Goal: Task Accomplishment & Management: Use online tool/utility

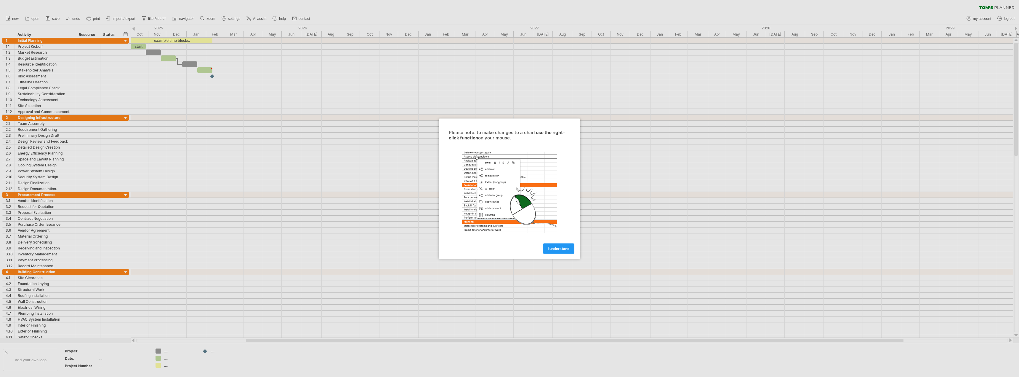
click at [558, 250] on span "I understand" at bounding box center [559, 248] width 22 height 4
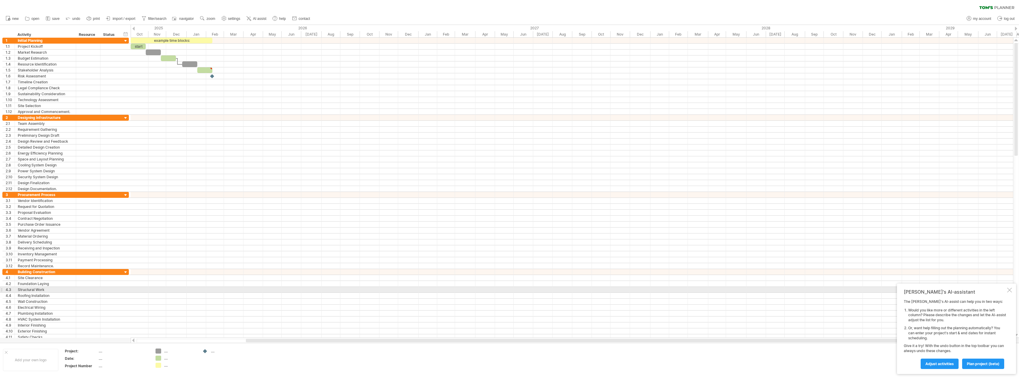
click at [1013, 287] on div "[PERSON_NAME]'s AI-assistant The [PERSON_NAME]'s AI-assist can help you in two …" at bounding box center [956, 328] width 119 height 90
click at [1010, 291] on div at bounding box center [1009, 289] width 5 height 5
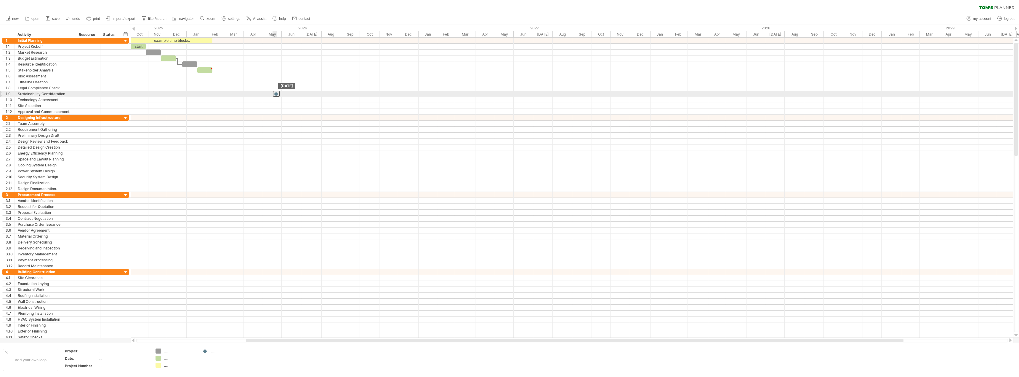
drag, startPoint x: 211, startPoint y: 76, endPoint x: 275, endPoint y: 96, distance: 66.9
click at [276, 96] on div at bounding box center [276, 94] width 7 height 6
click at [189, 84] on div at bounding box center [572, 82] width 883 height 6
click at [170, 59] on div at bounding box center [168, 58] width 15 height 6
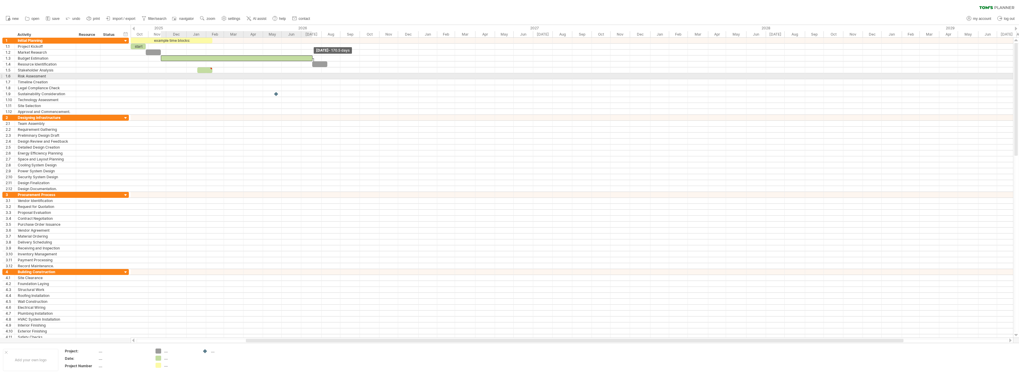
drag, startPoint x: 175, startPoint y: 60, endPoint x: 312, endPoint y: 77, distance: 137.4
click at [312, 77] on div "example time blocks: start [DATE] - 170.5 days [DATE]" at bounding box center [572, 188] width 883 height 300
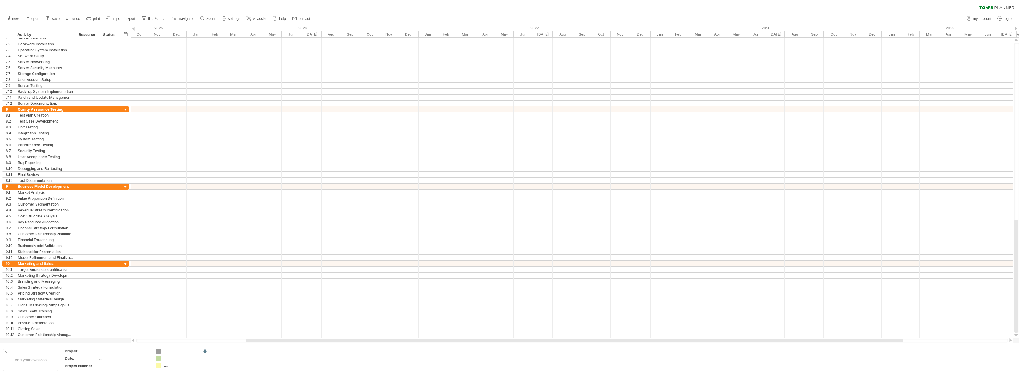
click at [15, 20] on span "new" at bounding box center [15, 19] width 7 height 4
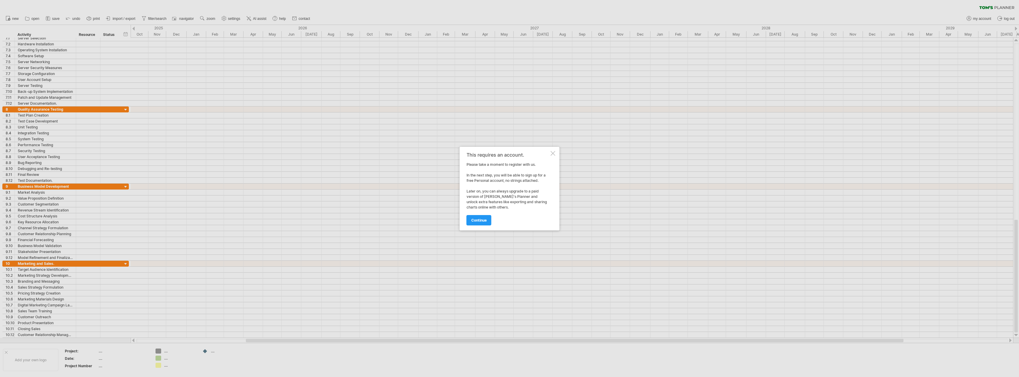
click at [552, 155] on div at bounding box center [553, 153] width 5 height 5
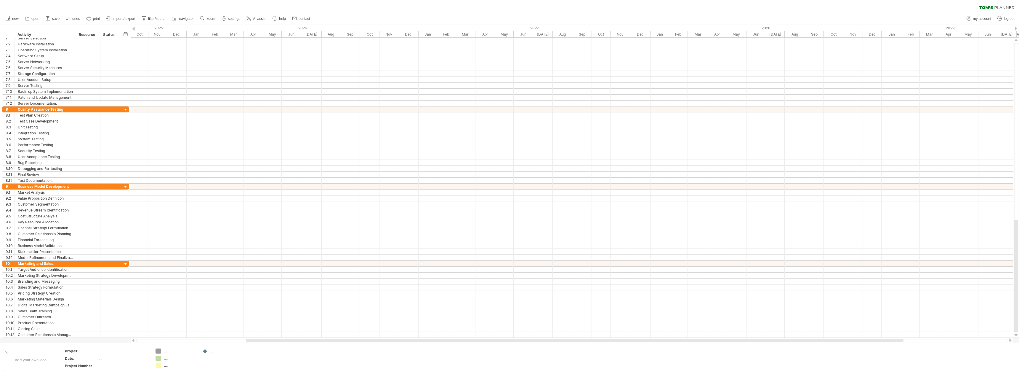
click at [55, 21] on link "save" at bounding box center [52, 19] width 17 height 8
